Goal: Task Accomplishment & Management: Complete application form

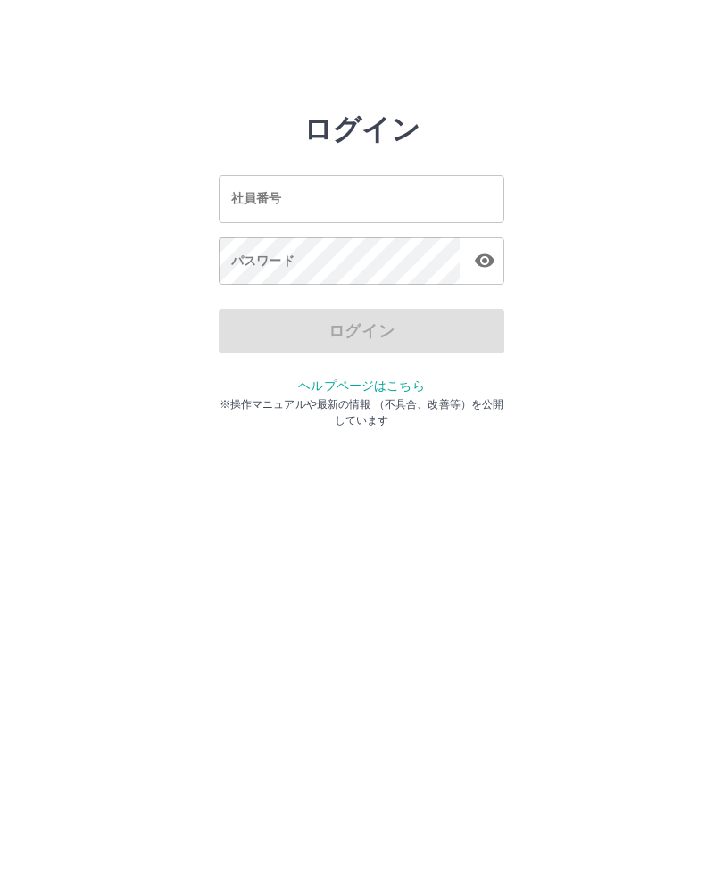
click at [318, 213] on input "社員番号" at bounding box center [362, 198] width 286 height 47
type input "*******"
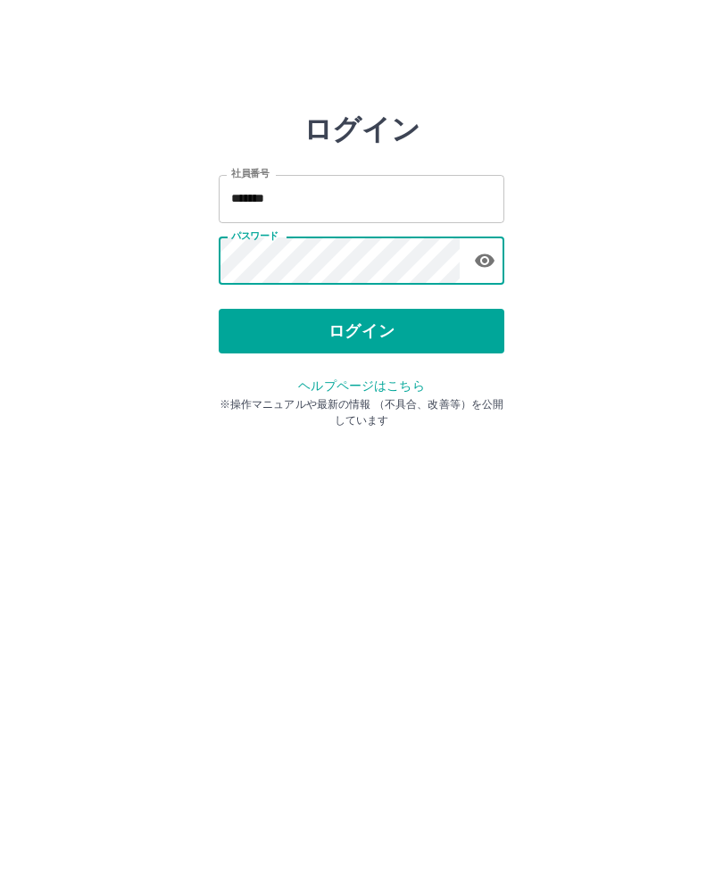
click at [428, 345] on button "ログイン" at bounding box center [362, 331] width 286 height 45
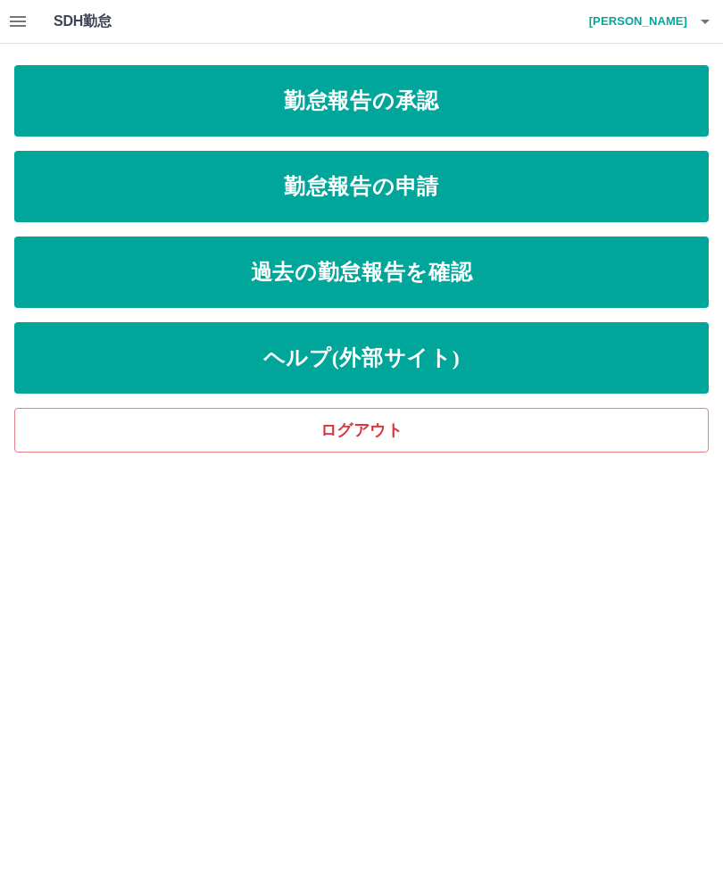
click at [449, 126] on link "勤怠報告の承認" at bounding box center [361, 100] width 694 height 71
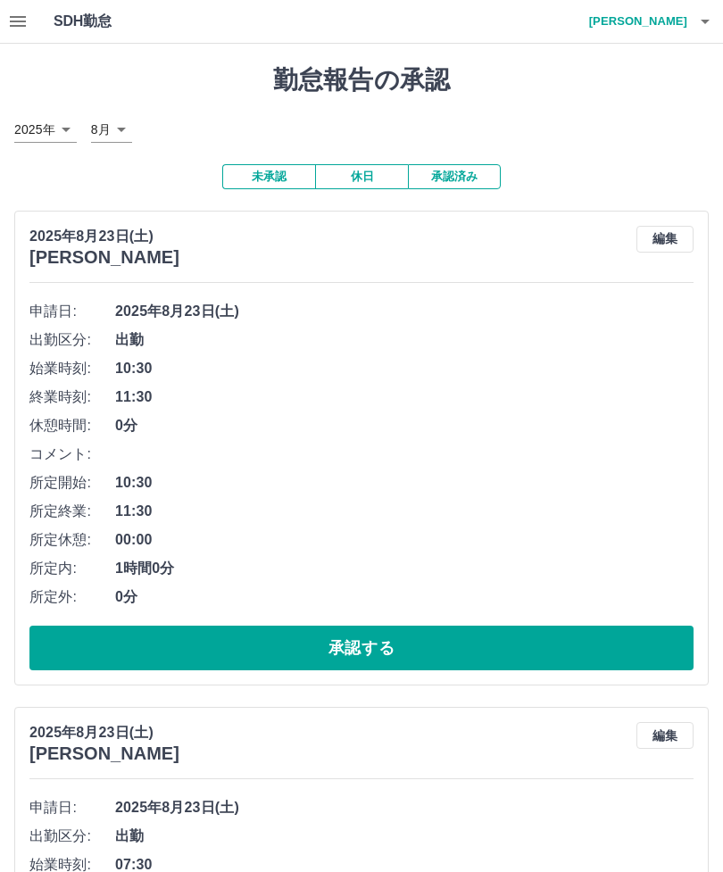
click at [378, 654] on button "承認する" at bounding box center [361, 647] width 664 height 45
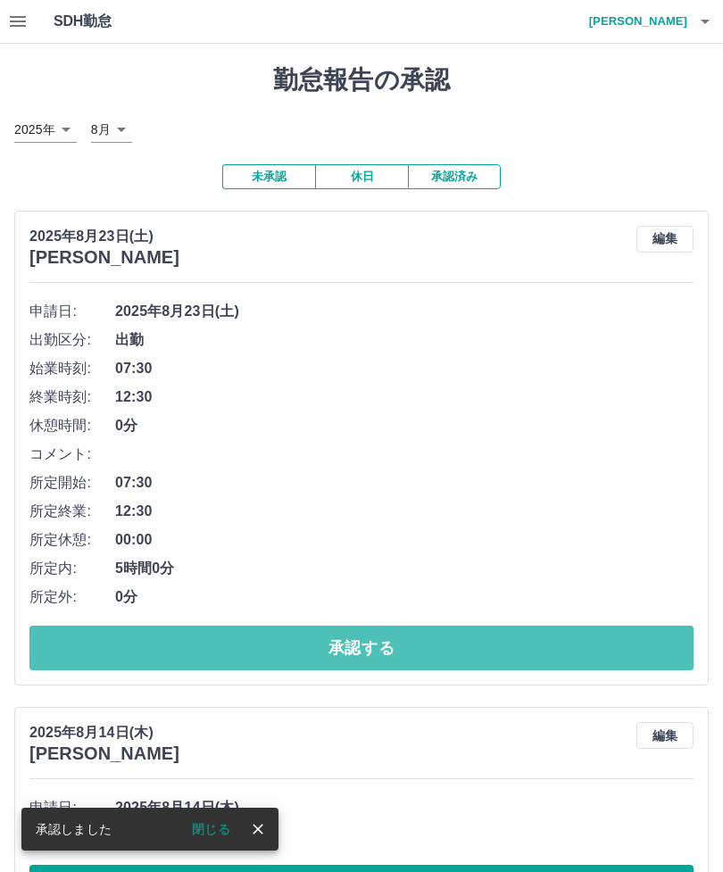
click at [492, 638] on button "承認する" at bounding box center [361, 647] width 664 height 45
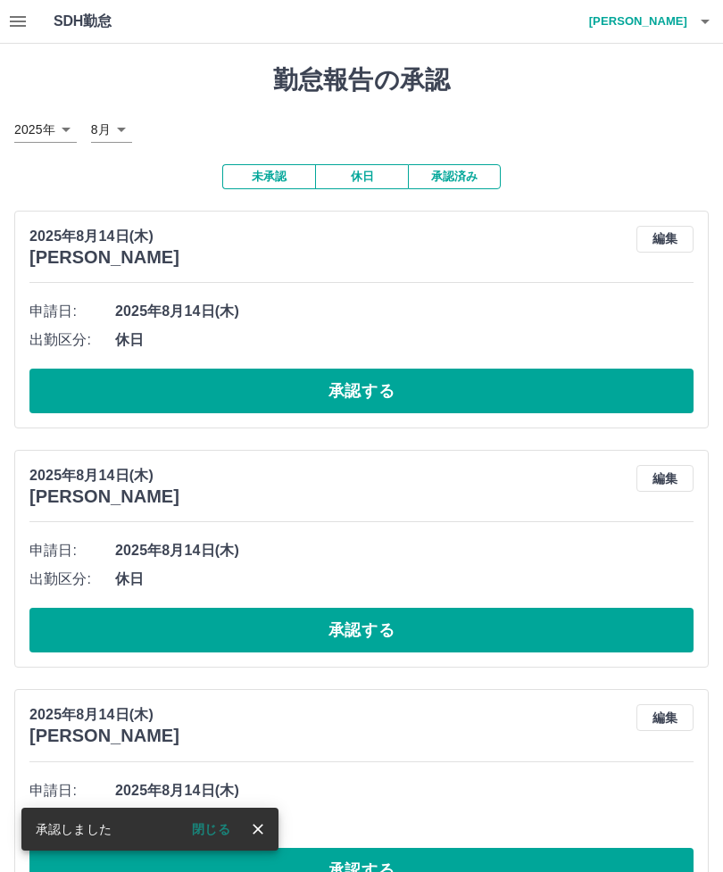
click at [269, 823] on button "close" at bounding box center [257, 828] width 27 height 27
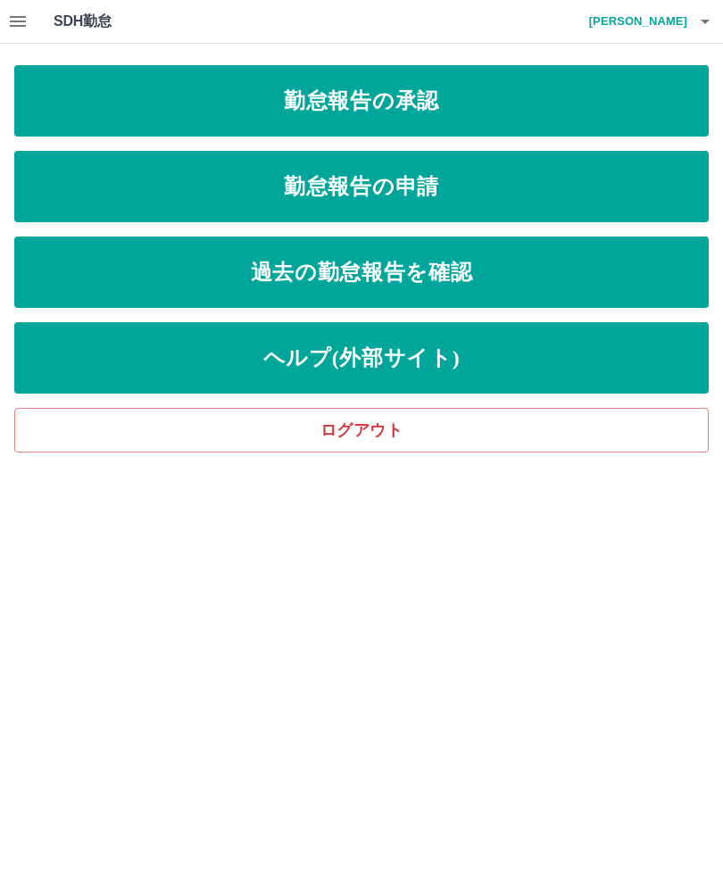
click at [531, 190] on link "勤怠報告の申請" at bounding box center [361, 186] width 694 height 71
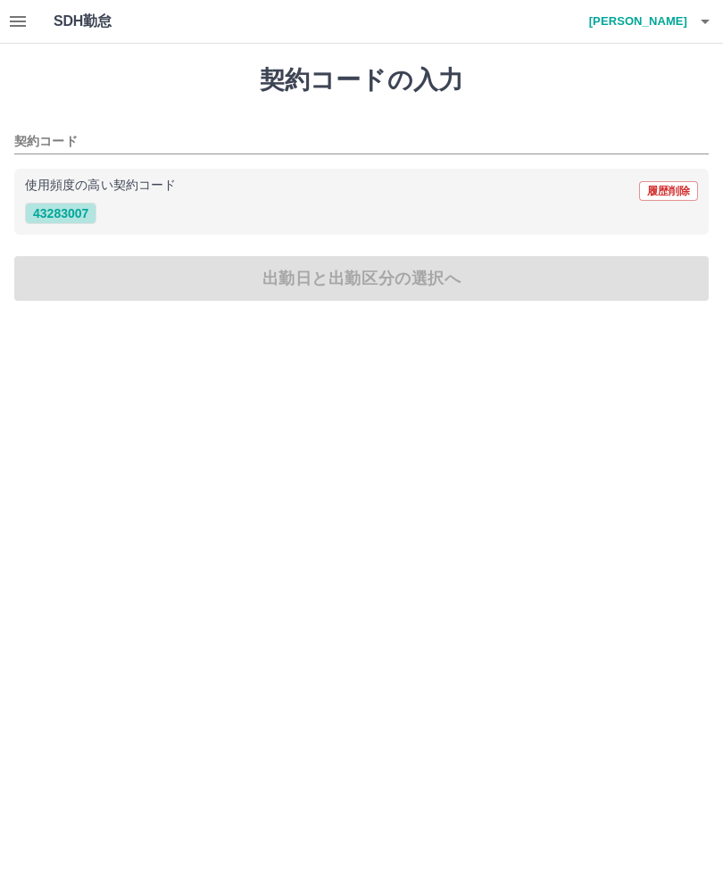
click at [63, 224] on button "43283007" at bounding box center [60, 213] width 71 height 21
type input "********"
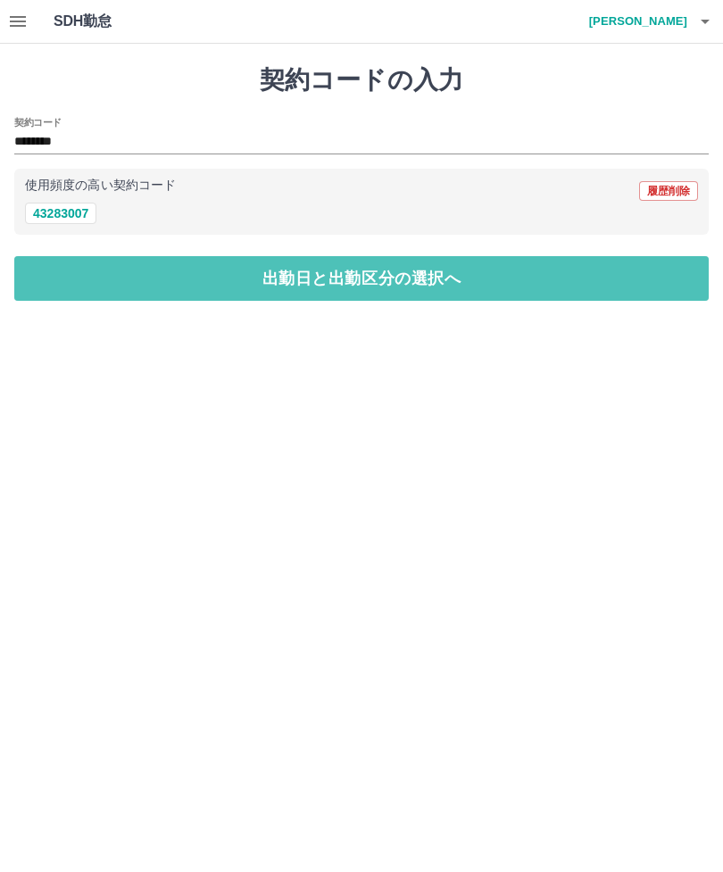
click at [390, 283] on button "出勤日と出勤区分の選択へ" at bounding box center [361, 278] width 694 height 45
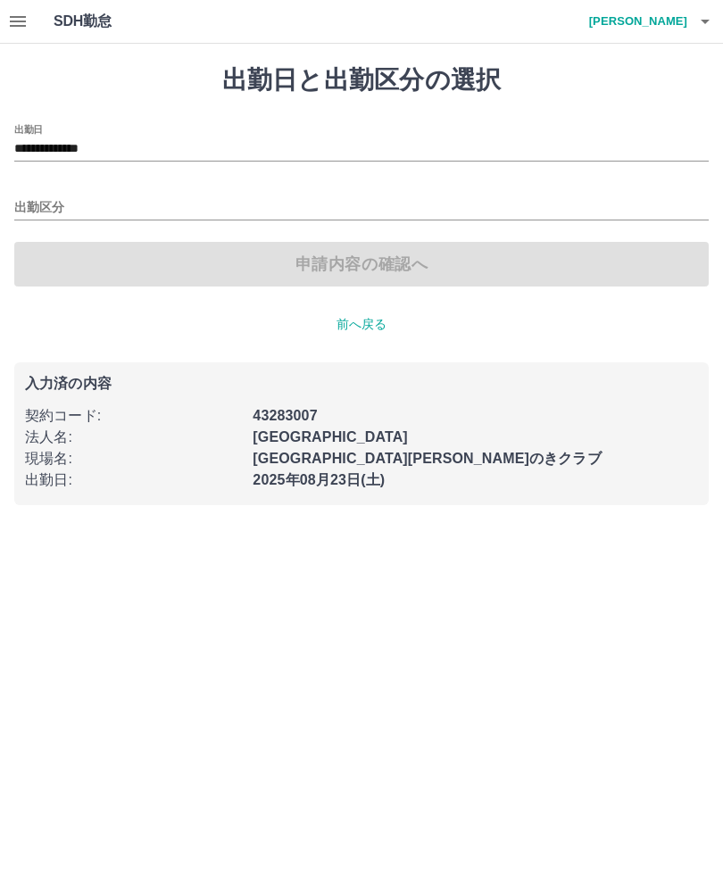
click at [103, 215] on input "出勤区分" at bounding box center [361, 208] width 694 height 22
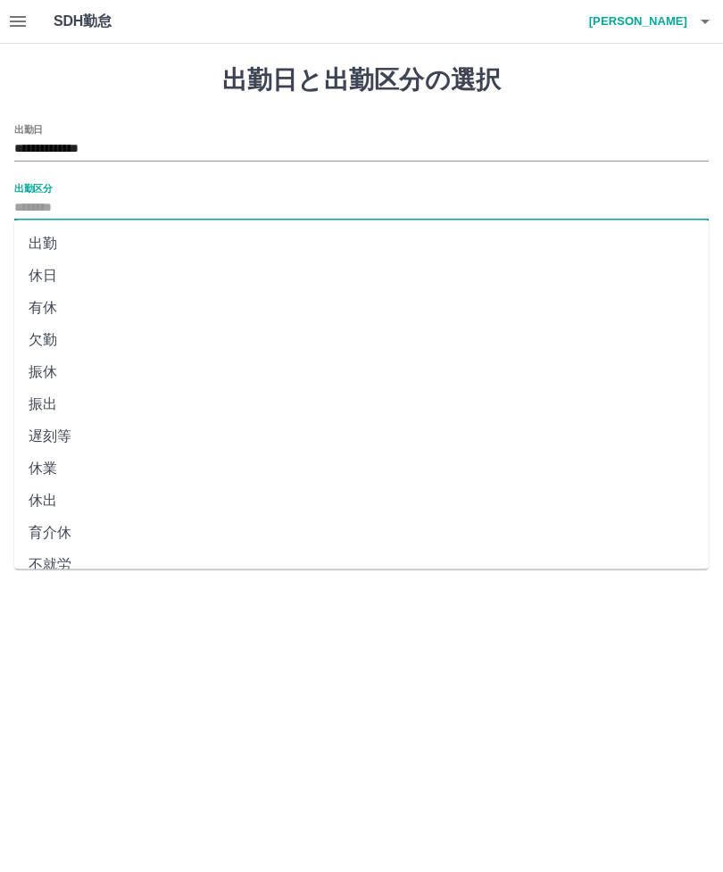
click at [47, 246] on li "出勤" at bounding box center [361, 244] width 694 height 32
type input "**"
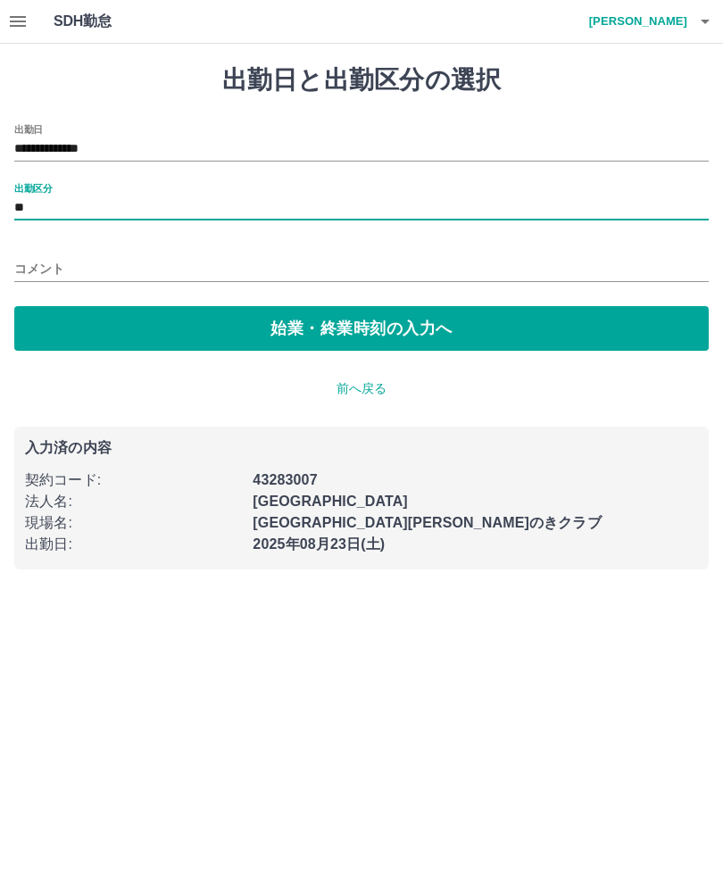
click at [366, 327] on button "始業・終業時刻の入力へ" at bounding box center [361, 328] width 694 height 45
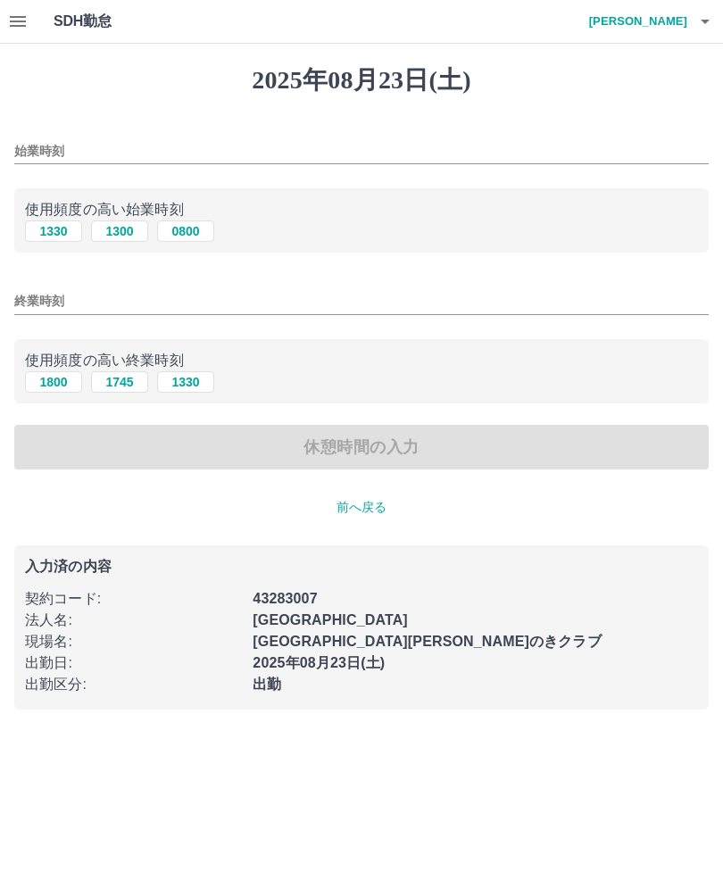
click at [117, 161] on input "始業時刻" at bounding box center [361, 151] width 694 height 26
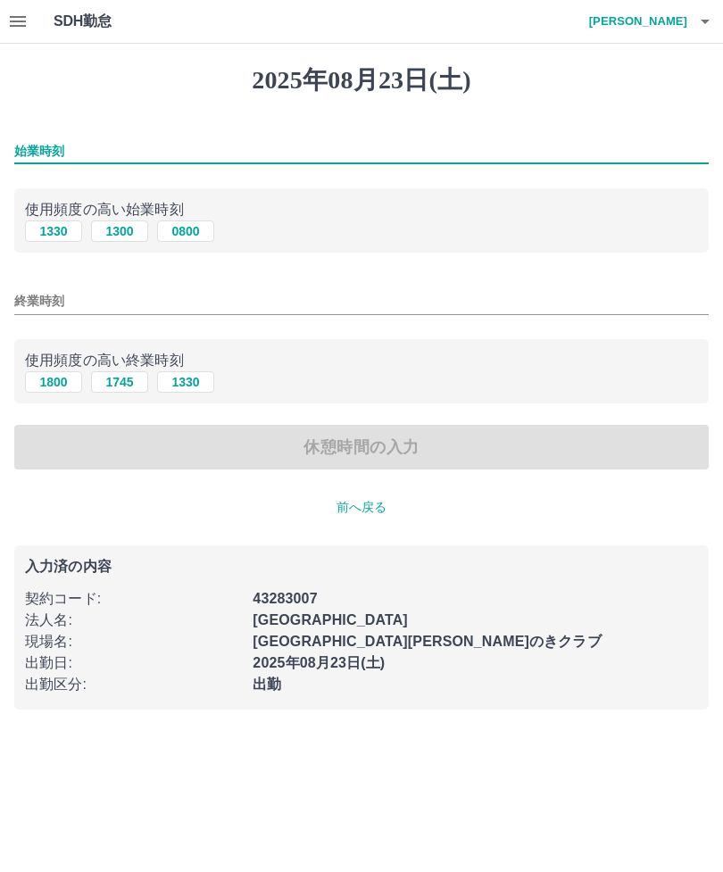
type input "*"
type input "****"
click at [96, 302] on input "終業時刻" at bounding box center [361, 301] width 694 height 26
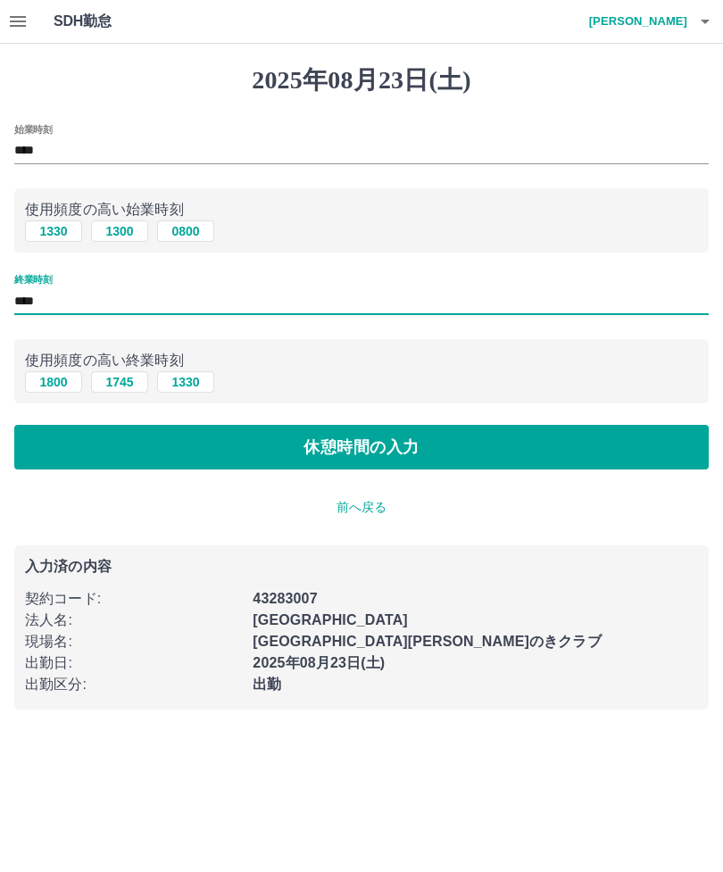
type input "****"
click at [368, 451] on button "休憩時間の入力" at bounding box center [361, 447] width 694 height 45
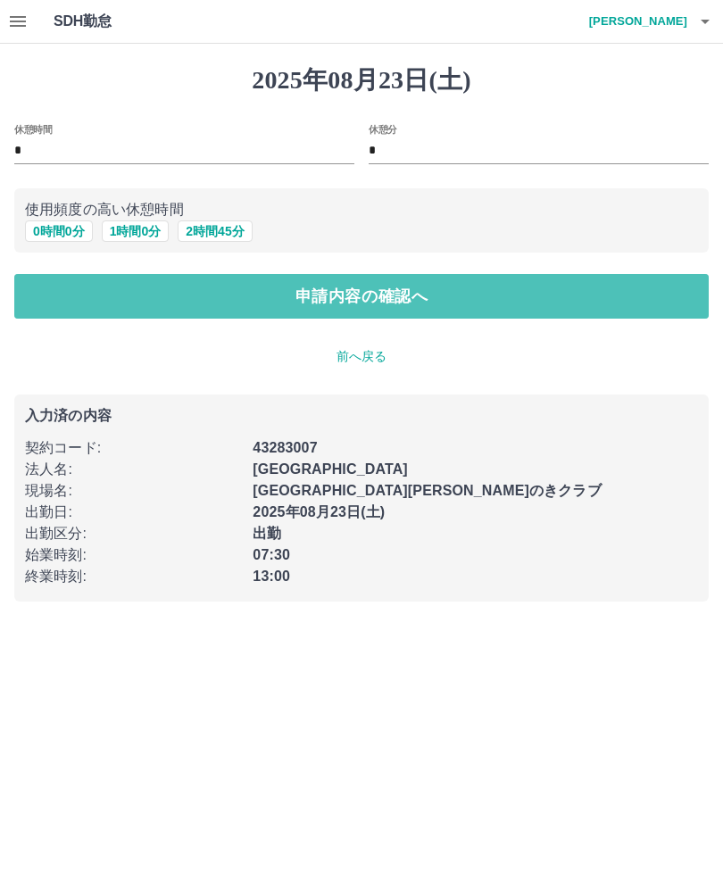
click at [425, 303] on button "申請内容の確認へ" at bounding box center [361, 296] width 694 height 45
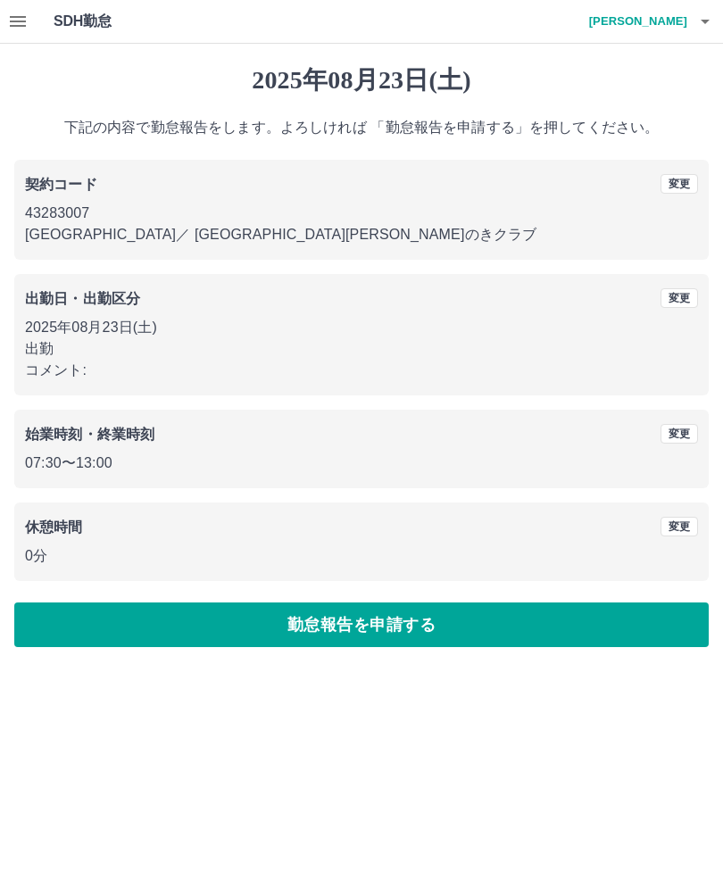
click at [407, 630] on button "勤怠報告を申請する" at bounding box center [361, 624] width 694 height 45
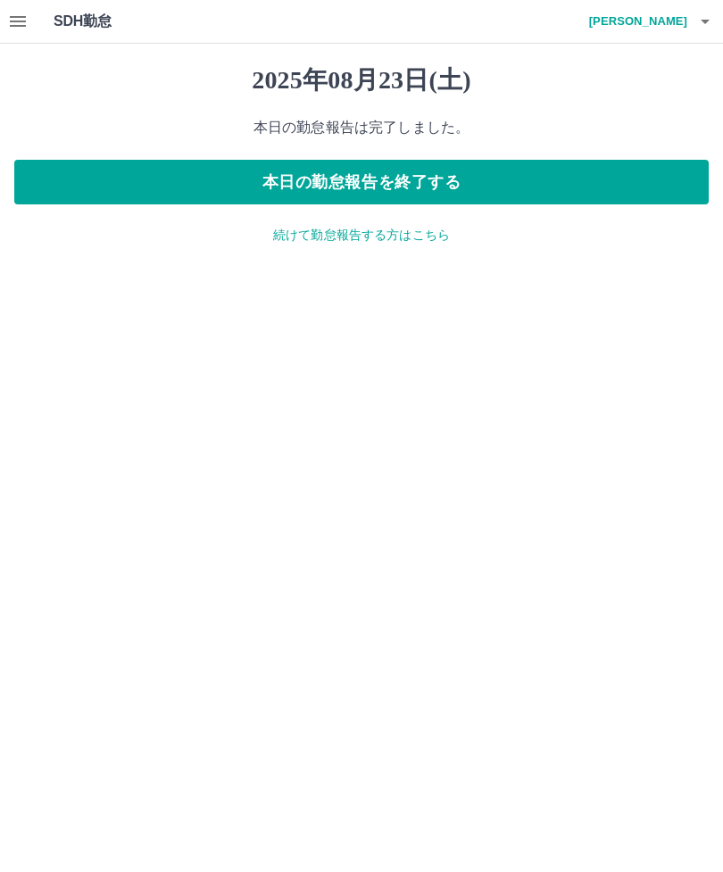
click at [484, 177] on button "本日の勤怠報告を終了する" at bounding box center [361, 182] width 694 height 45
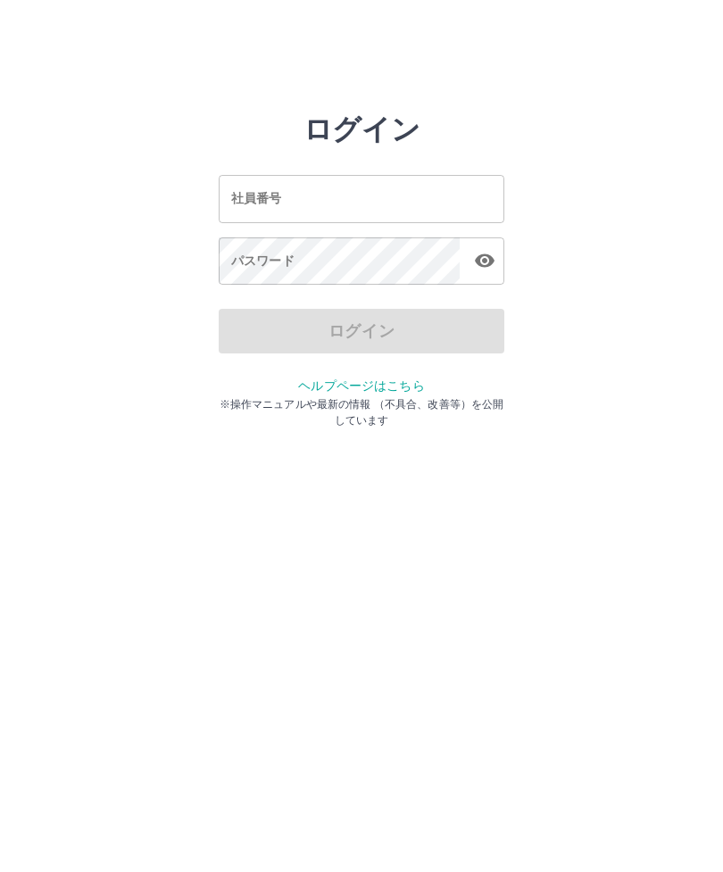
click at [304, 204] on input "社員番号" at bounding box center [362, 198] width 286 height 47
type input "*******"
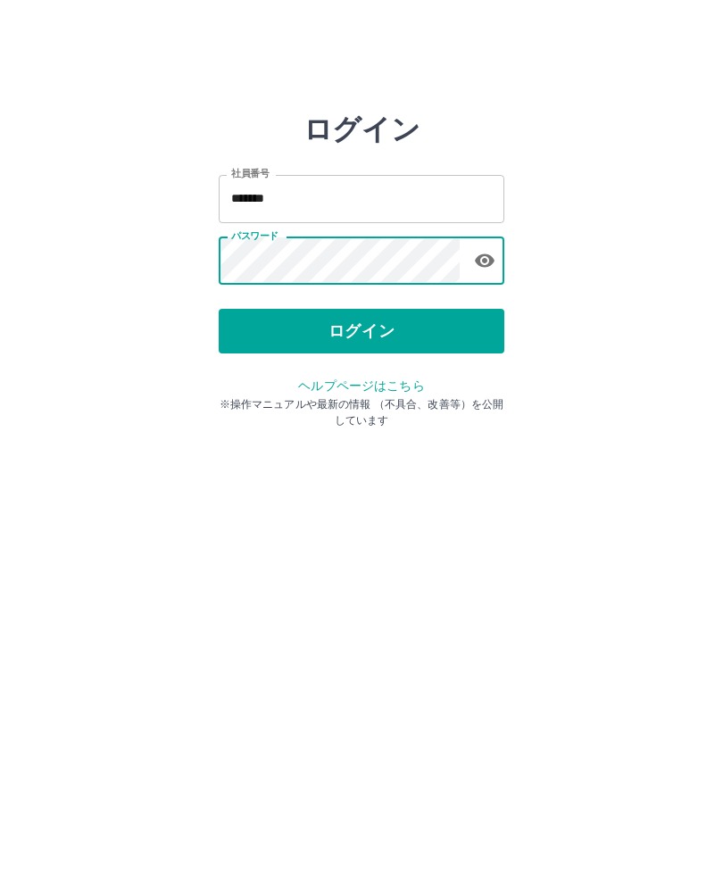
click at [426, 333] on button "ログイン" at bounding box center [362, 331] width 286 height 45
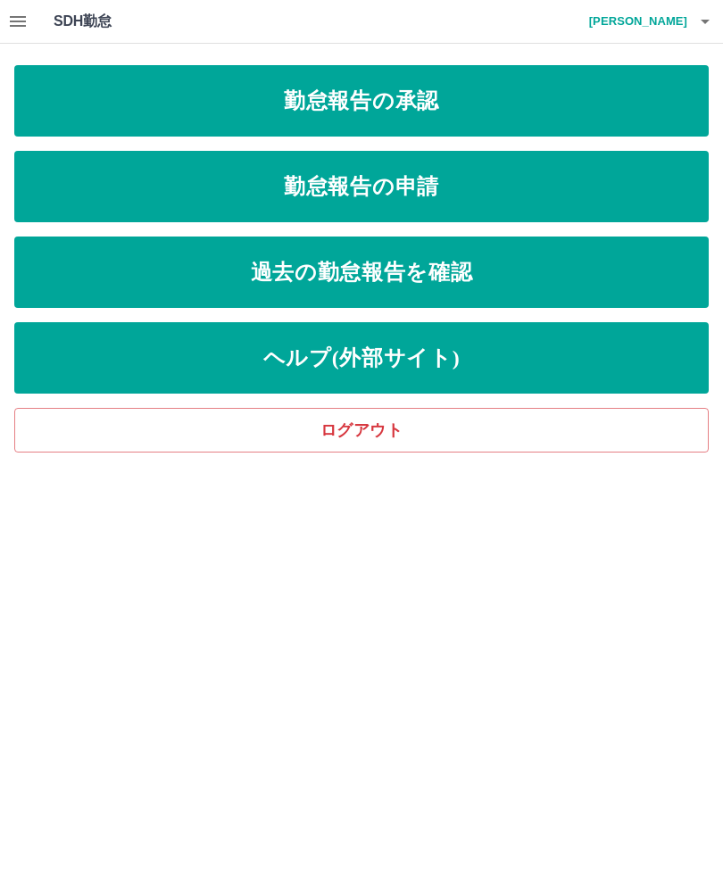
click at [106, 111] on link "勤怠報告の承認" at bounding box center [361, 100] width 694 height 71
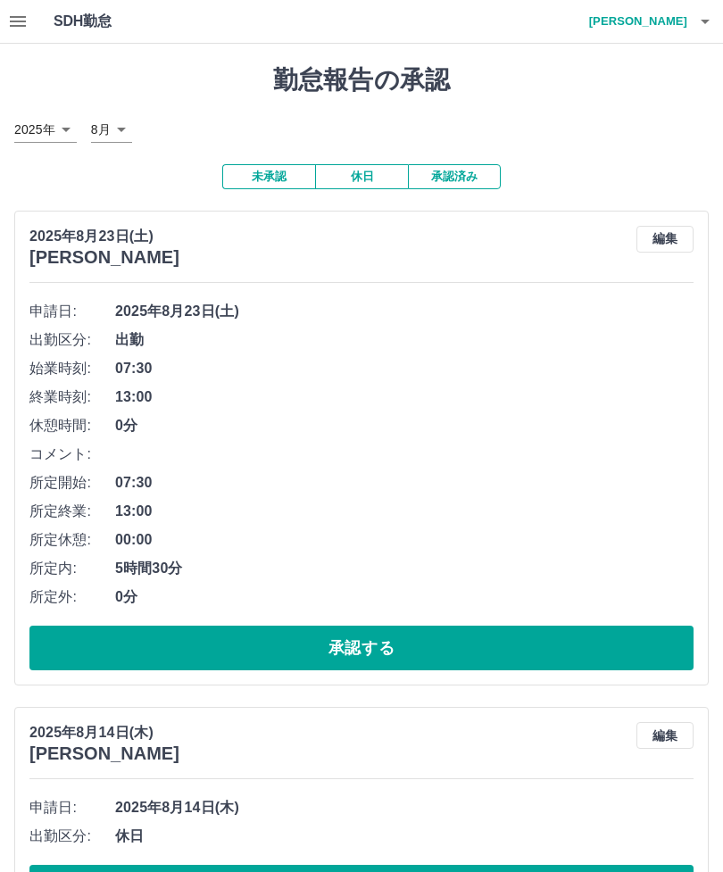
click at [510, 643] on button "承認する" at bounding box center [361, 647] width 664 height 45
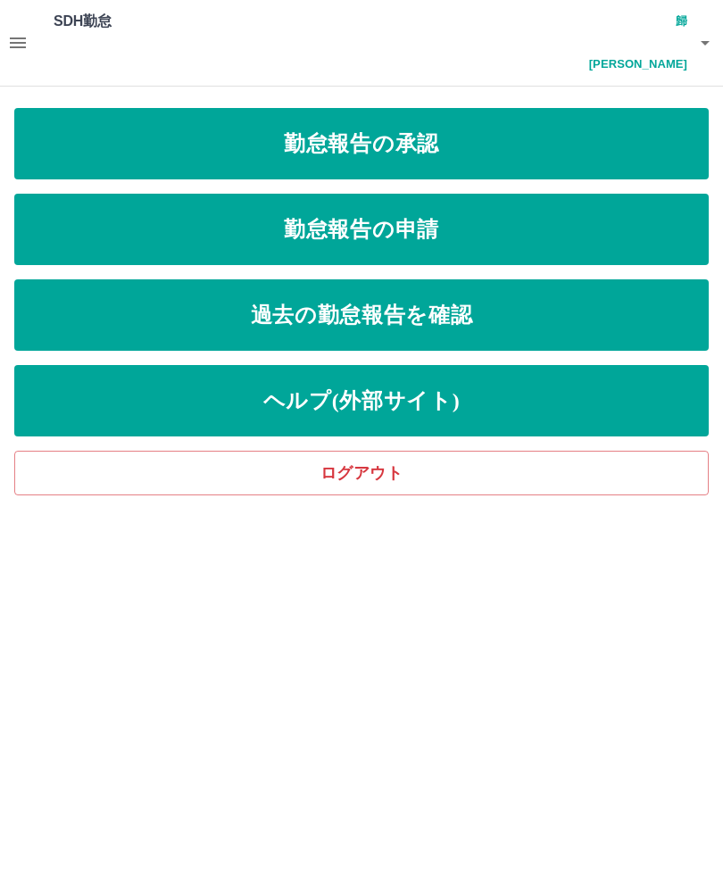
click at [705, 34] on button "button" at bounding box center [705, 43] width 36 height 86
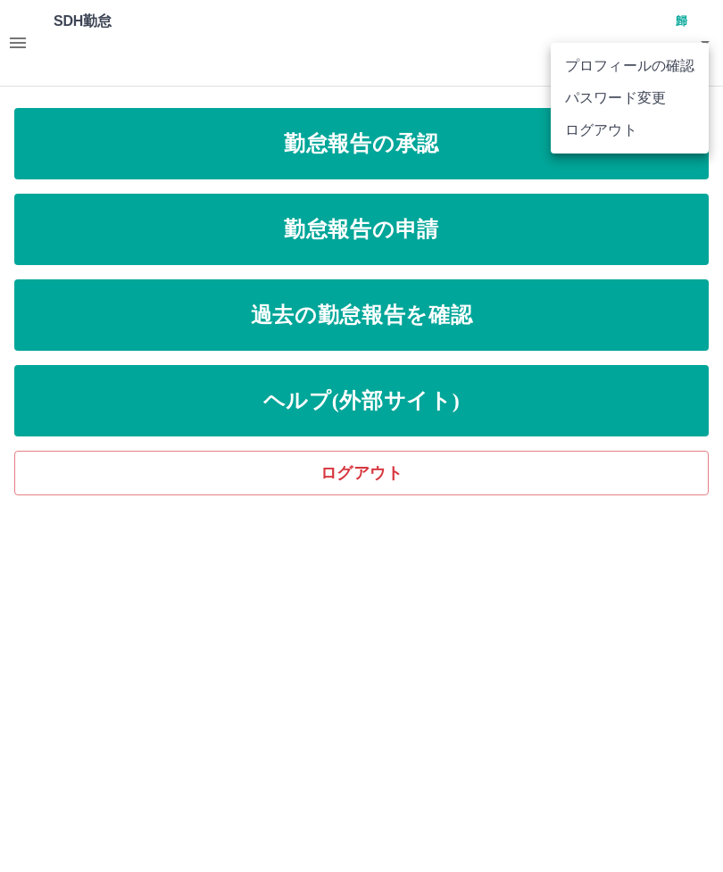
click at [615, 137] on li "ログアウト" at bounding box center [629, 130] width 158 height 32
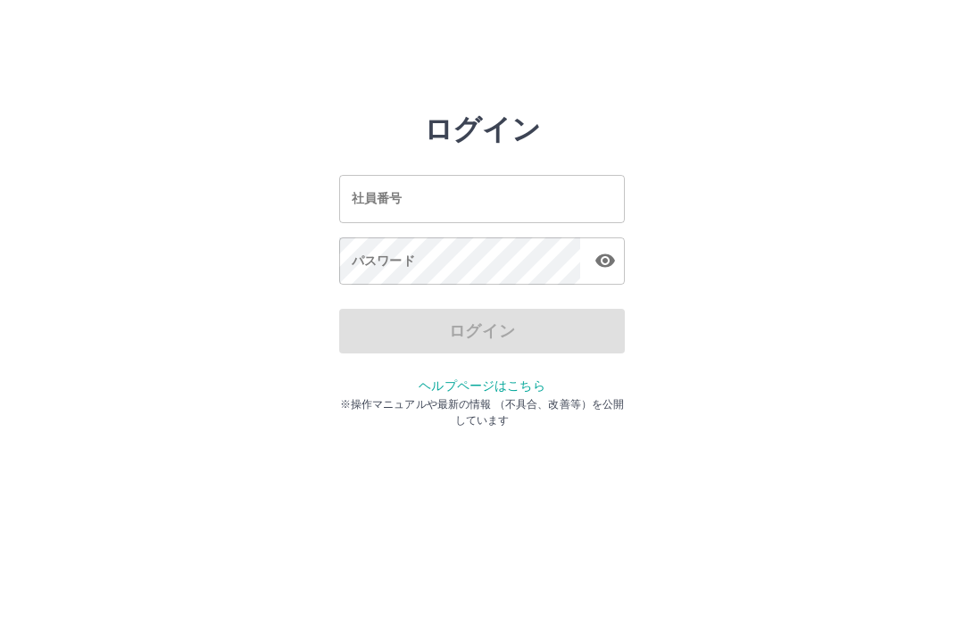
click at [8, 196] on div "ログイン 社員番号 社員番号 パスワード パスワード ログイン ヘルプページはこちら ※操作マニュアルや最新の情報 （不具合、改善等）を公開しています" at bounding box center [482, 255] width 964 height 286
